Goal: Task Accomplishment & Management: Manage account settings

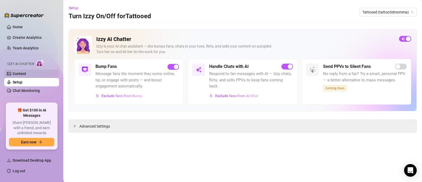
click at [26, 72] on link "Content" at bounding box center [19, 73] width 13 height 4
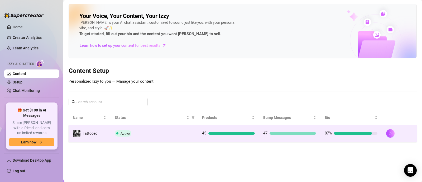
click at [166, 132] on div "Active" at bounding box center [154, 133] width 79 height 6
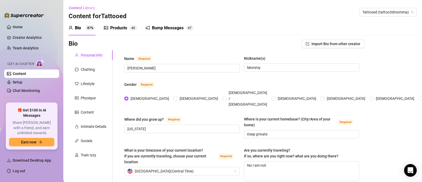
click at [119, 26] on div "Products" at bounding box center [118, 28] width 17 height 6
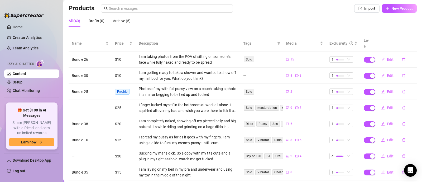
scroll to position [37, 0]
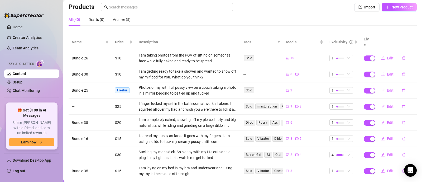
click at [387, 88] on span "Edit" at bounding box center [390, 90] width 7 height 4
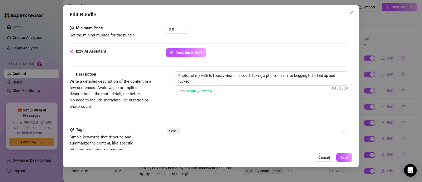
scroll to position [179, 0]
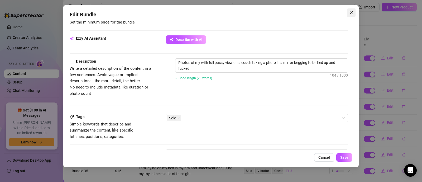
click at [353, 13] on icon "close" at bounding box center [351, 13] width 4 height 4
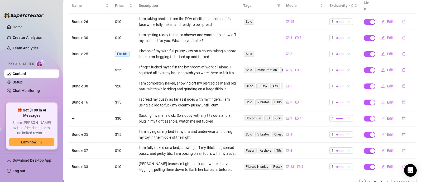
scroll to position [76, 0]
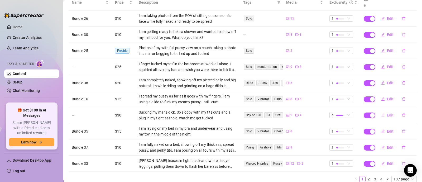
click at [387, 113] on span "Edit" at bounding box center [390, 115] width 7 height 4
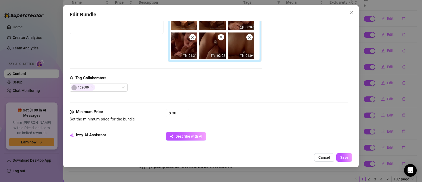
scroll to position [140, 0]
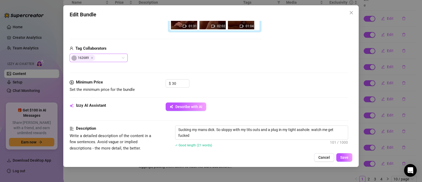
click at [108, 57] on div "162689" at bounding box center [96, 57] width 50 height 7
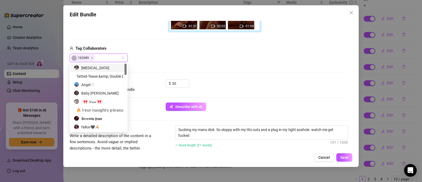
click at [101, 66] on div "[MEDICAL_DATA]" at bounding box center [99, 68] width 50 height 6
click at [130, 56] on icon "Close" at bounding box center [131, 57] width 3 height 3
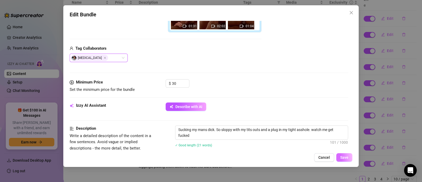
click at [344, 158] on span "Save" at bounding box center [344, 157] width 8 height 4
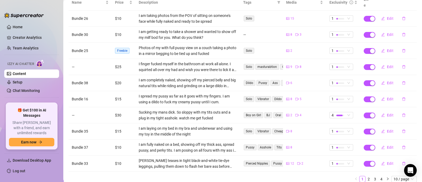
scroll to position [90, 0]
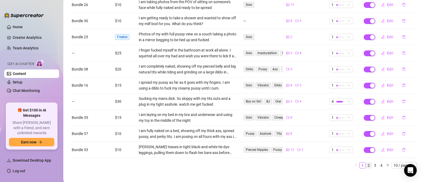
click at [366, 162] on link "2" at bounding box center [369, 165] width 6 height 6
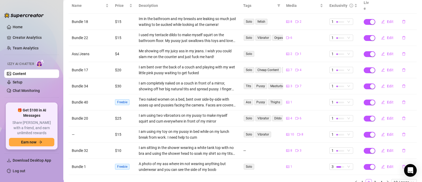
scroll to position [74, 0]
click at [386, 97] on button "Edit" at bounding box center [387, 101] width 21 height 8
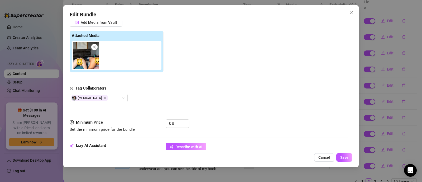
scroll to position [74, 0]
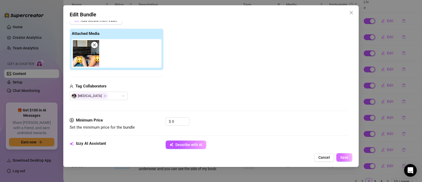
click at [344, 155] on span "Save" at bounding box center [344, 157] width 8 height 4
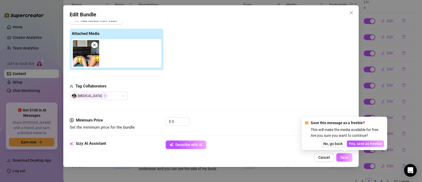
click at [344, 155] on span "Save" at bounding box center [344, 157] width 8 height 4
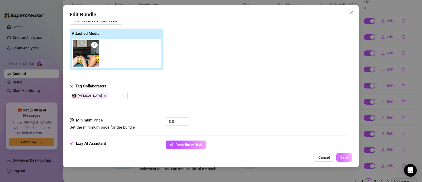
click at [344, 155] on span "Save" at bounding box center [344, 157] width 8 height 4
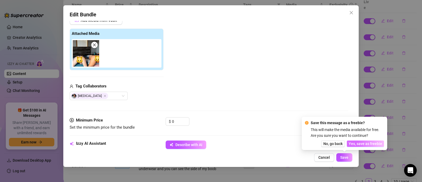
click at [362, 146] on button "Yes, save as freebie" at bounding box center [365, 143] width 37 height 6
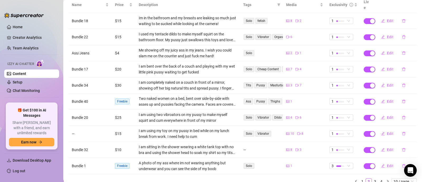
scroll to position [90, 0]
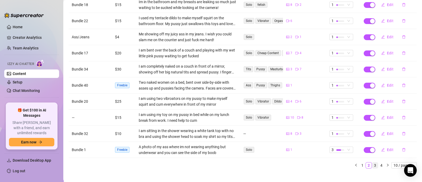
click at [372, 162] on link "3" at bounding box center [375, 165] width 6 height 6
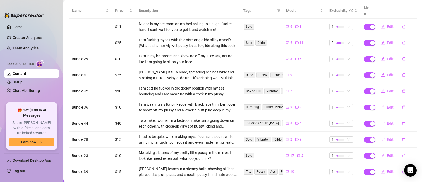
scroll to position [67, 0]
click at [381, 119] on button "Edit" at bounding box center [387, 123] width 21 height 8
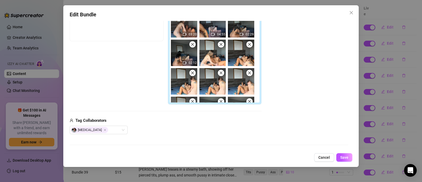
scroll to position [128, 0]
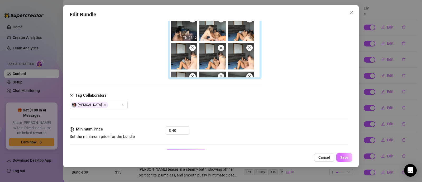
click at [345, 158] on span "Save" at bounding box center [344, 157] width 8 height 4
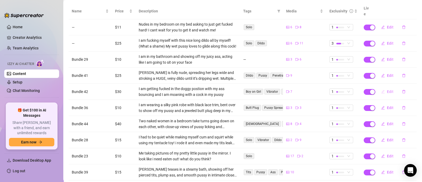
click at [387, 89] on span "Edit" at bounding box center [390, 91] width 7 height 4
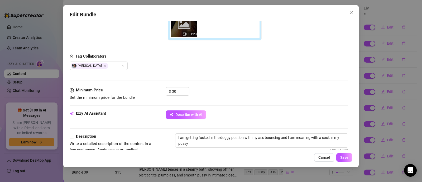
scroll to position [163, 0]
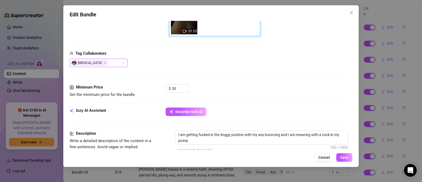
click at [113, 61] on div "[MEDICAL_DATA]" at bounding box center [96, 62] width 50 height 7
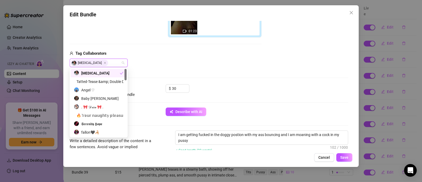
click at [96, 73] on div "[MEDICAL_DATA]" at bounding box center [97, 73] width 46 height 6
click at [108, 73] on div "[MEDICAL_DATA]" at bounding box center [99, 73] width 50 height 6
click at [344, 158] on span "Save" at bounding box center [344, 157] width 8 height 4
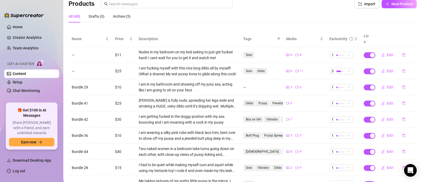
scroll to position [90, 0]
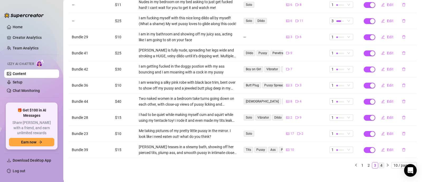
click at [378, 162] on link "4" at bounding box center [381, 165] width 6 height 6
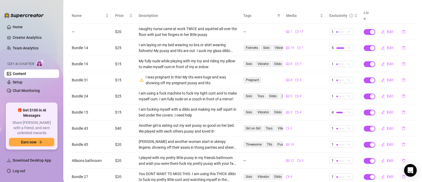
scroll to position [63, 0]
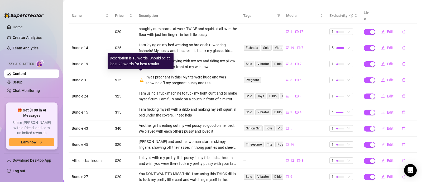
click at [140, 78] on icon "warning" at bounding box center [142, 80] width 4 height 4
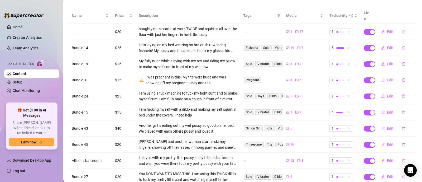
click at [387, 78] on span "Edit" at bounding box center [390, 80] width 7 height 4
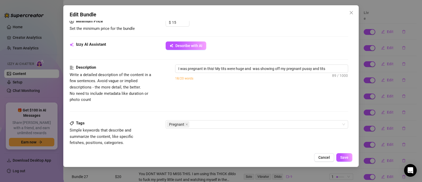
scroll to position [237, 0]
click at [212, 67] on textarea "I was pregnant in this! My tits were huge and was showing off my pregnant pussy…" at bounding box center [261, 68] width 172 height 8
type textarea "I was pregnant in this ! My tits were huge and was showing off my pregnant puss…"
type textarea "I was pregnant in this b! My tits were huge and was showing off my pregnant pus…"
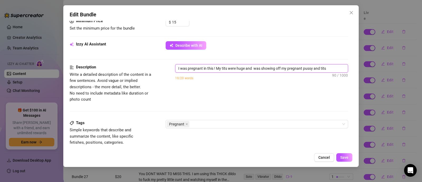
type textarea "I was pregnant in this b! My tits were huge and was showing off my pregnant pus…"
type textarea "I was pregnant in this bu! My tits were huge and was showing off my pregnant pu…"
type textarea "I was pregnant in this bun! My tits were huge and was showing off my pregnant p…"
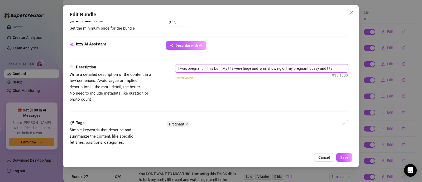
type textarea "I was pregnant in this bund! My tits were huge and was showing off my pregnant …"
type textarea "I was pregnant in this bundl! My tits were huge and was showing off my pregnant…"
type textarea "I was pregnant in this bundle! My tits were huge and was showing off my pregnan…"
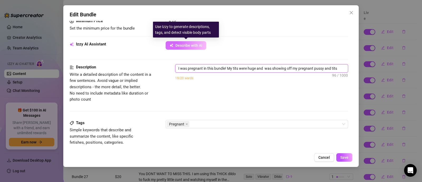
type textarea "I was pregnant in this bundle! My tits were huge and was showing off my pregnan…"
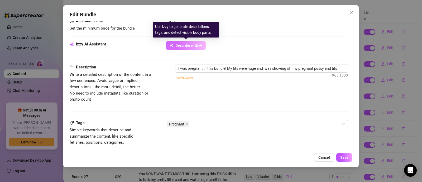
click at [188, 42] on button "Describe with AI" at bounding box center [186, 45] width 41 height 8
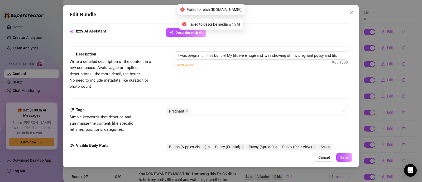
scroll to position [250, 0]
click at [346, 156] on span "Save" at bounding box center [344, 157] width 8 height 4
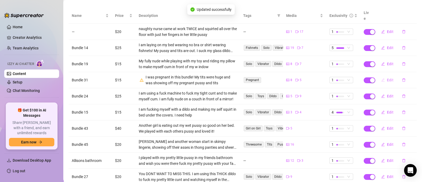
click at [387, 78] on span "Edit" at bounding box center [390, 80] width 7 height 4
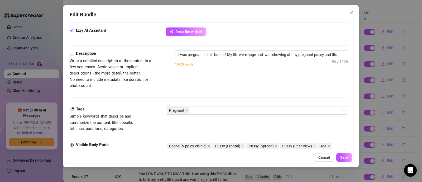
scroll to position [250, 0]
click at [263, 55] on textarea "I was pregnant in this bundle! My tits were huge and was showing off my pregnan…" at bounding box center [261, 55] width 172 height 8
type textarea "I was pregnant in this bundle! My tits were huge and was showing off my pregnan…"
click at [247, 54] on textarea "I was pregnant in this bundle! My tits were huge and was showing off my pregnan…" at bounding box center [261, 55] width 172 height 8
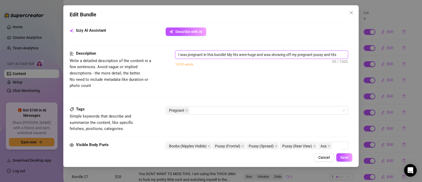
type textarea "I was pregnant in this bundle! My tits were huge and was showing off my pregnan…"
type textarea "I was pregnant in this bundle! My tits were s huge and was showing off my pregn…"
type textarea "I was pregnant in this bundle! My tits were so huge and was showing off my preg…"
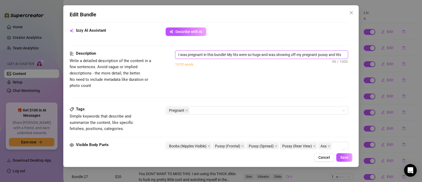
type textarea "I was pregnant in this bundle! My tits were so huge and was showing off my preg…"
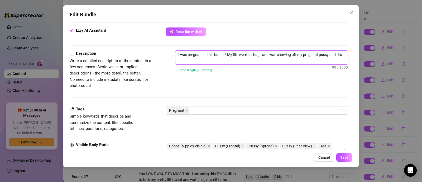
type textarea "I was pregnant in this bundle! My tits were so hug and was showing off my pregn…"
type textarea "I was pregnant in this bundle! My tits were so hu and was showing off my pregna…"
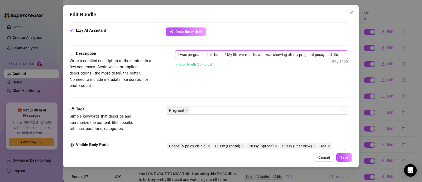
type textarea "I was pregnant in this bundle! My tits were so h and was showing off my pregnan…"
type textarea "I was pregnant in this bundle! My tits were so and was showing off my pregnant …"
type textarea "I was pregnant in this bundle! My tits were so b and was showing off my pregnan…"
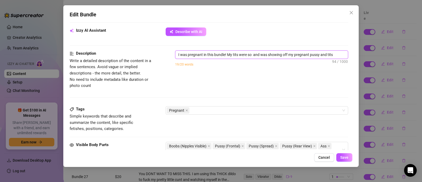
type textarea "I was pregnant in this bundle! My tits were so b and was showing off my pregnan…"
type textarea "I was pregnant in this bundle! My tits were so bu and was showing off my pregna…"
type textarea "I was pregnant in this bundle! My tits were so bug and was showing off my pregn…"
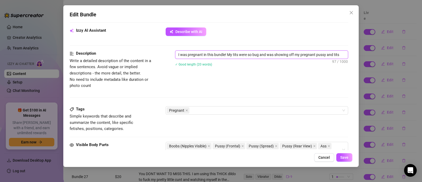
type textarea "I was pregnant in this bundle! My tits were so bu and was showing off my pregna…"
type textarea "I was pregnant in this bundle! My tits were so b and was showing off my pregnan…"
type textarea "I was pregnant in this bundle! My tits were so bi and was showing off my pregna…"
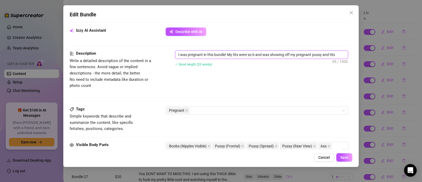
type textarea "I was pregnant in this bundle! My tits were so bi and was showing off my pregna…"
type textarea "I was pregnant in this bundle! My tits were so big and was showing off my pregn…"
click at [260, 54] on textarea "I was pregnant in this bundle! My tits were so big and was showing off my pregn…" at bounding box center [261, 55] width 172 height 8
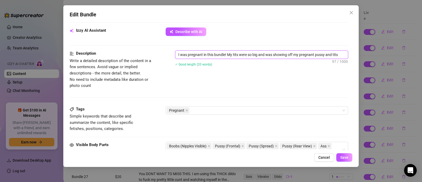
type textarea "I was pregnant in this bundle! My tits were so big was showing off my pregnant …"
type textarea "I was pregnant in this bundle! My tits were so big !was showing off my pregnant…"
type textarea "I was pregnant in this bundle! My tits were so big was showing off my pregnant …"
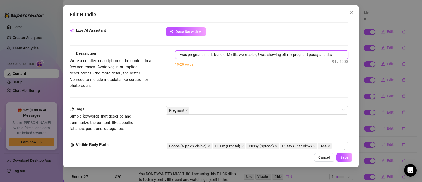
type textarea "I was pregnant in this bundle! My tits were so big was showing off my pregnant …"
type textarea "I was pregnant in this bundle! My tits were so bigwas showing off my pregnant p…"
type textarea "I was pregnant in this bundle! My tits were so big!was showing off my pregnant …"
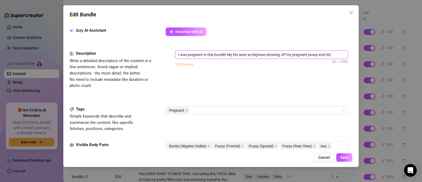
type textarea "I was pregnant in this bundle! My tits were so big! was showing off my pregnant…"
type textarea "I was pregnant in this bundle! My tits were so big! [PERSON_NAME] showing off m…"
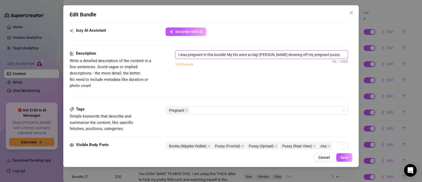
type textarea "I was pregnant in this bundle! My tits were so big! [PERSON_NAME] showing off m…"
type textarea "I was pregnant in this bundle! My tits were so big! Justwas showing off my preg…"
type textarea "I was pregnant in this bundle! My tits were so big! Just was showing off my pre…"
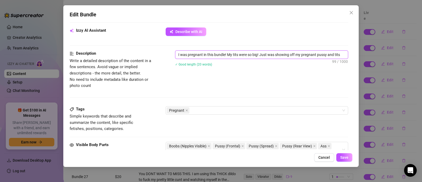
type textarea "I was pregnant in this bundle! My tits were so big! Just mwas showing off my pr…"
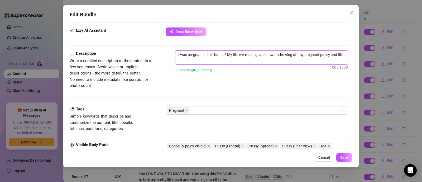
type textarea "I was pregnant in this bundle! My tits were so big! Just mewas showing off my p…"
click at [276, 54] on textarea "I was pregnant in this bundle! My tits were so big! Just mewas showing off my p…" at bounding box center [261, 58] width 172 height 14
type textarea "I was pregnant in this bundle! My tits were so big! Just mewa showing off my pr…"
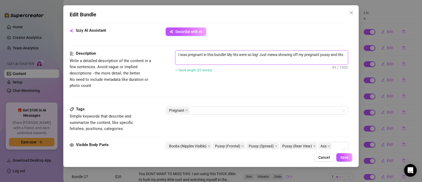
type textarea "I was pregnant in this bundle! My tits were so big! Just mew showing off my pre…"
type textarea "I was pregnant in this bundle! My tits were so big! Just me showing off my preg…"
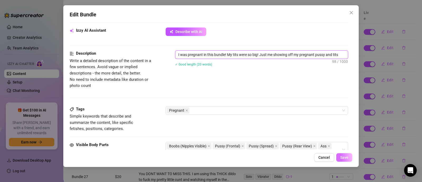
type textarea "I was pregnant in this bundle! My tits were so big! Just me showing off my preg…"
click at [346, 154] on button "Save" at bounding box center [344, 157] width 16 height 8
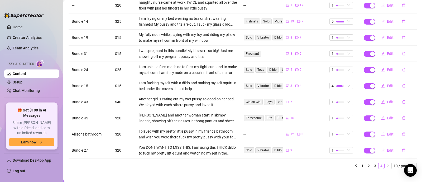
scroll to position [90, 0]
click at [387, 99] on span "Edit" at bounding box center [390, 101] width 7 height 4
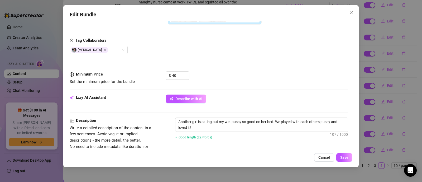
scroll to position [149, 0]
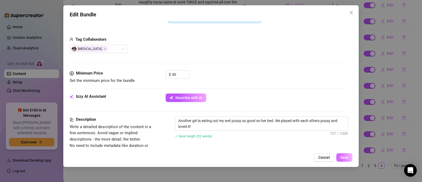
click at [349, 156] on button "Save" at bounding box center [344, 157] width 16 height 8
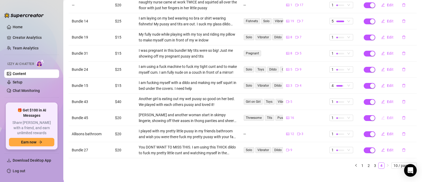
click at [387, 115] on span "Edit" at bounding box center [390, 117] width 7 height 4
type textarea "Do you think we should make more content together?!?✂️👀"
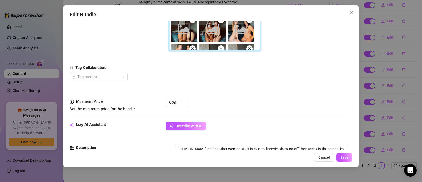
scroll to position [159, 0]
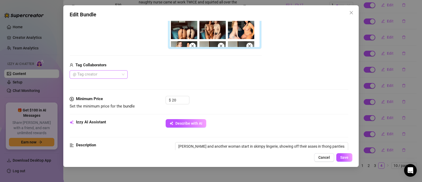
click at [120, 74] on div at bounding box center [96, 74] width 50 height 7
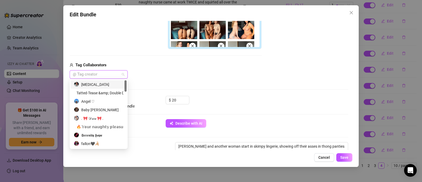
click at [100, 82] on div "[MEDICAL_DATA]" at bounding box center [99, 84] width 50 height 6
click at [303, 105] on div "$ 20" at bounding box center [257, 102] width 182 height 13
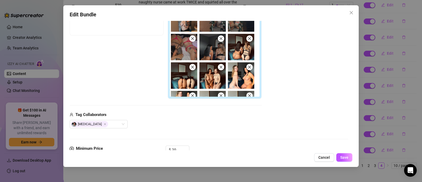
scroll to position [110, 0]
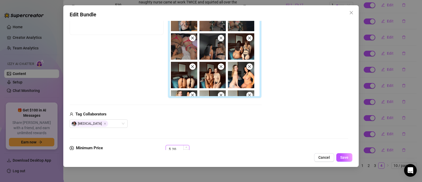
click at [177, 147] on input "20" at bounding box center [180, 149] width 17 height 8
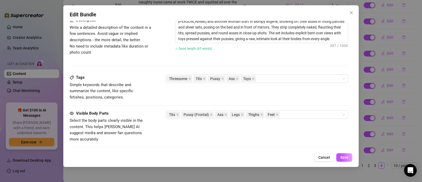
scroll to position [385, 0]
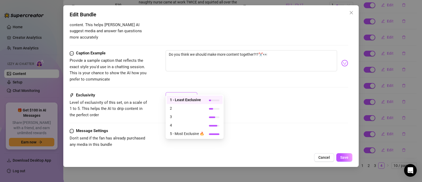
click at [192, 92] on span "1" at bounding box center [181, 96] width 25 height 8
type input "25"
click at [180, 99] on span "1 - Least Exclusive" at bounding box center [187, 100] width 34 height 6
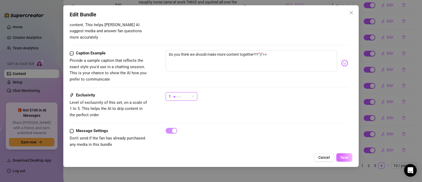
click at [343, 155] on span "Save" at bounding box center [344, 157] width 8 height 4
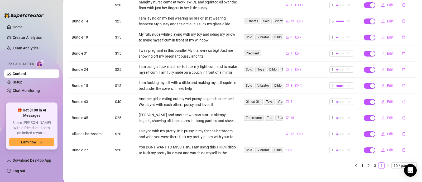
click at [387, 115] on span "Edit" at bounding box center [390, 117] width 7 height 4
type textarea "Do you think we should make more content together?!?✂️👀"
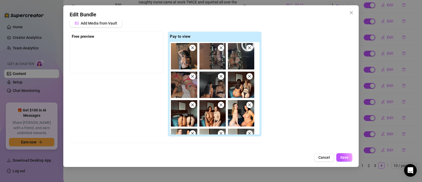
scroll to position [70, 0]
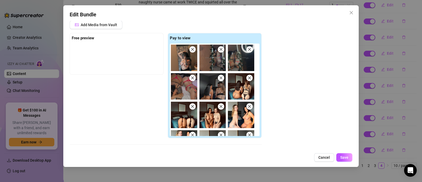
click at [193, 48] on icon "close" at bounding box center [193, 49] width 4 height 4
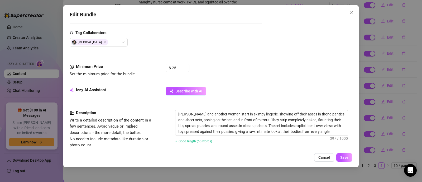
scroll to position [191, 0]
click at [340, 158] on span "Save" at bounding box center [344, 157] width 8 height 4
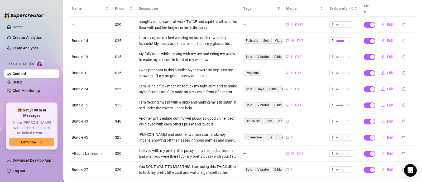
scroll to position [90, 0]
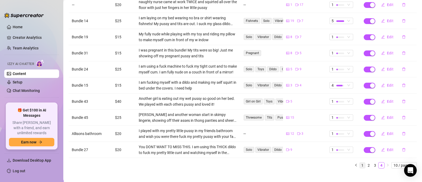
click at [359, 162] on link "1" at bounding box center [362, 165] width 6 height 6
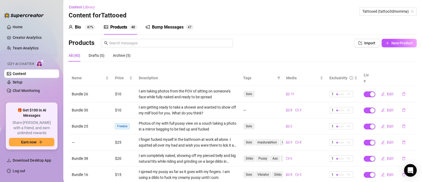
scroll to position [0, 0]
